Goal: Find contact information

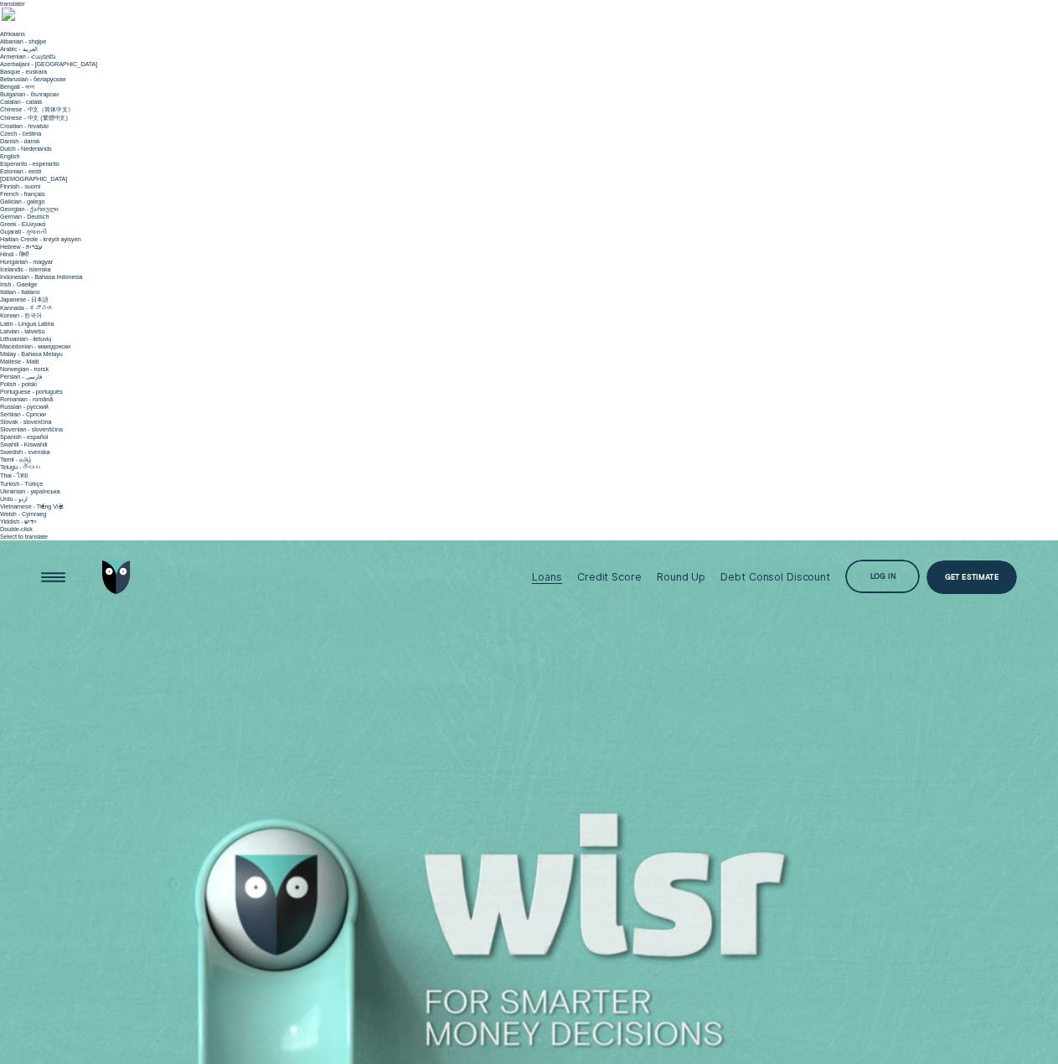
click at [555, 570] on div "Loans" at bounding box center [546, 576] width 29 height 13
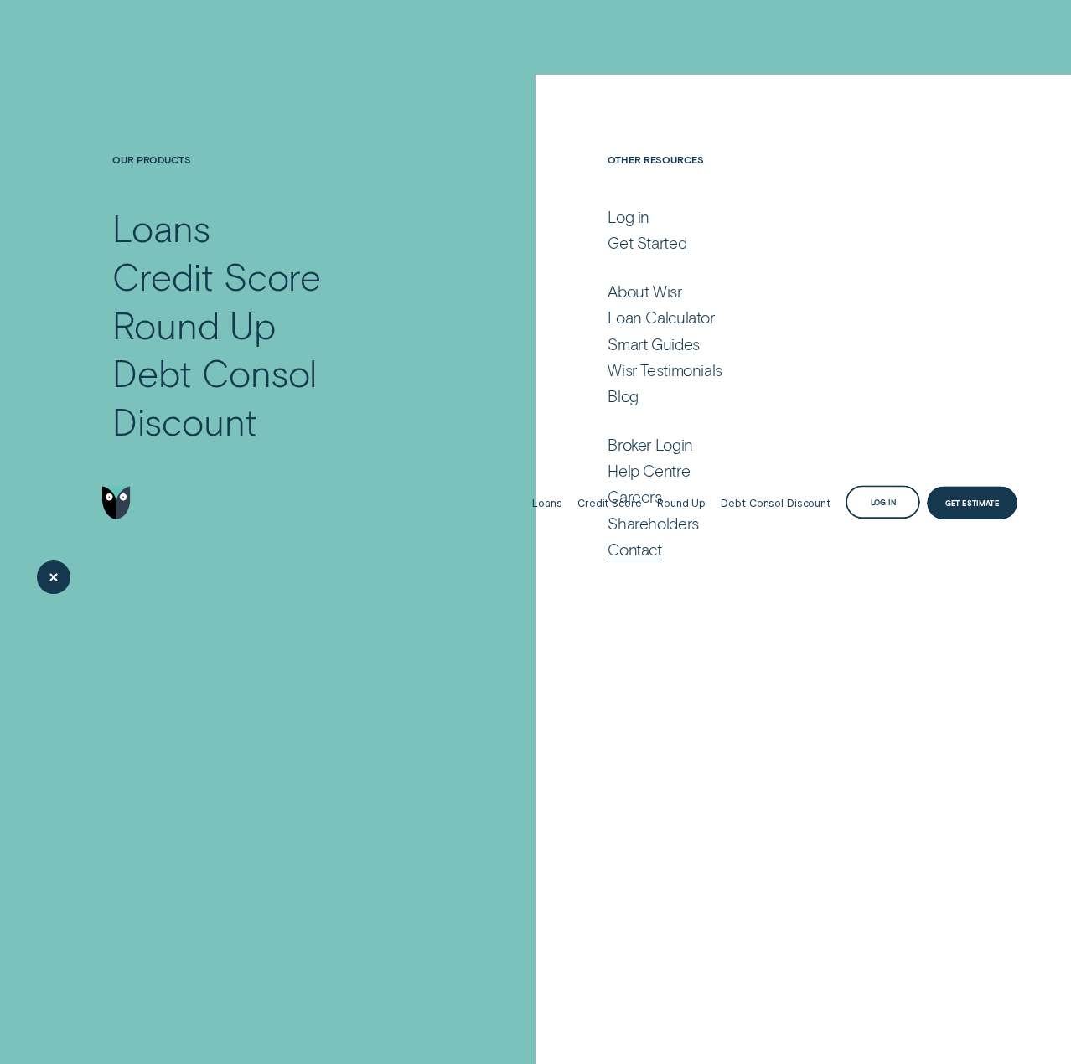
click at [632, 545] on div "Contact" at bounding box center [634, 549] width 54 height 20
